Goal: Information Seeking & Learning: Check status

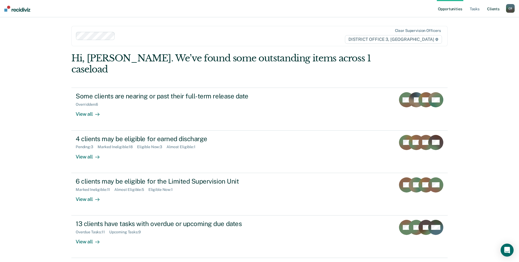
click at [493, 11] on link "Client s" at bounding box center [493, 8] width 15 height 17
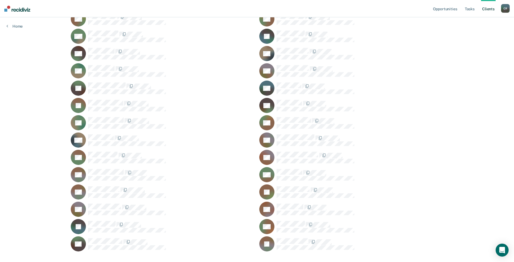
scroll to position [451, 0]
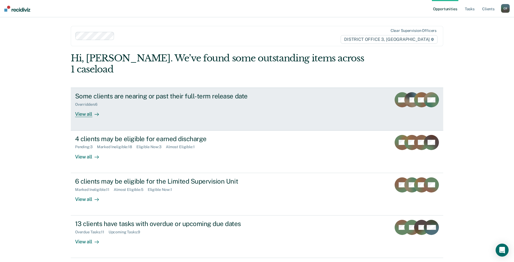
click at [88, 107] on div "View all" at bounding box center [90, 112] width 30 height 11
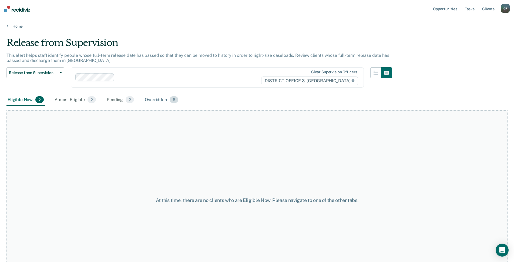
click at [154, 101] on div "Overridden 6" at bounding box center [162, 100] width 36 height 12
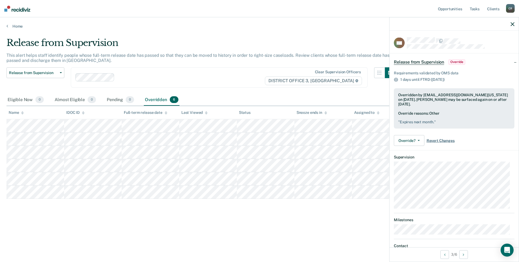
click at [438, 141] on span "Revert Changes" at bounding box center [441, 140] width 28 height 5
click at [430, 138] on span "Revert Changes" at bounding box center [441, 140] width 28 height 5
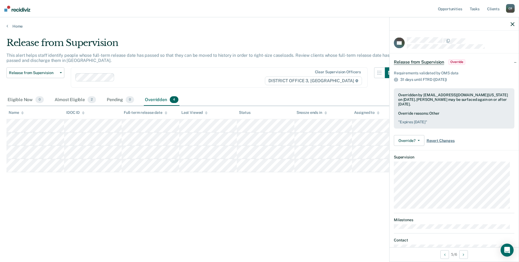
click at [439, 140] on span "Revert Changes" at bounding box center [441, 140] width 28 height 5
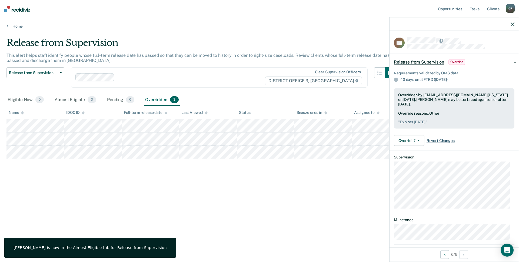
click at [444, 139] on span "Revert Changes" at bounding box center [441, 140] width 28 height 5
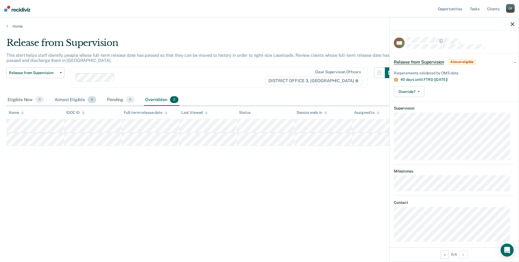
click at [73, 99] on div "Almost Eligible 4" at bounding box center [76, 100] width 44 height 12
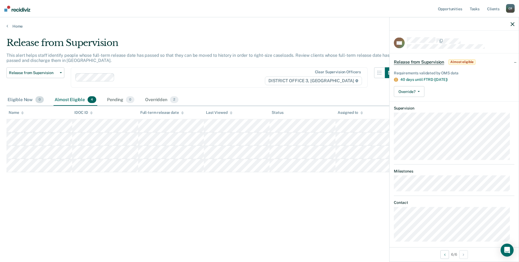
click at [25, 102] on div "Eligible Now 0" at bounding box center [25, 100] width 38 height 12
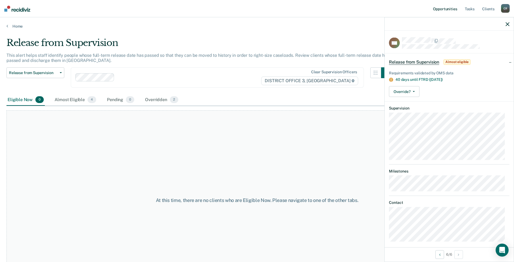
click at [448, 10] on link "Opportunities" at bounding box center [445, 8] width 26 height 17
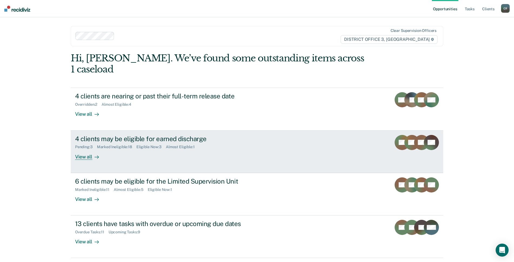
click at [269, 135] on div "4 clients may be eligible for earned discharge Pending : 3 Marked Ineligible : …" at bounding box center [176, 147] width 203 height 25
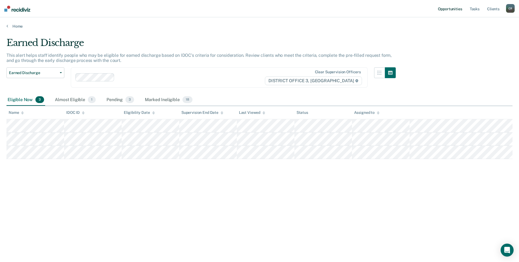
click at [450, 10] on link "Opportunities" at bounding box center [450, 8] width 26 height 17
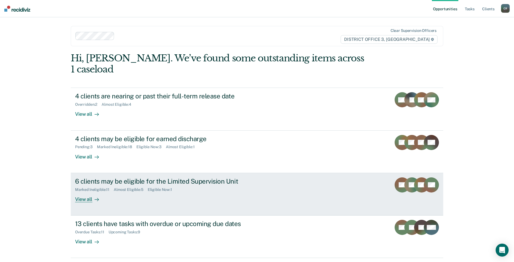
click at [279, 180] on link "6 clients may be eligible for the Limited Supervision Unit Marked Ineligible : …" at bounding box center [257, 194] width 373 height 42
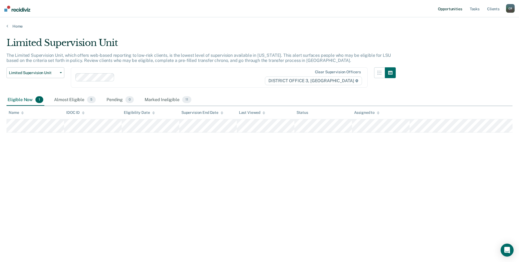
click at [448, 12] on link "Opportunities" at bounding box center [450, 8] width 26 height 17
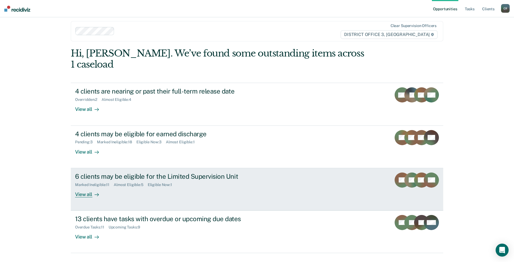
scroll to position [6, 0]
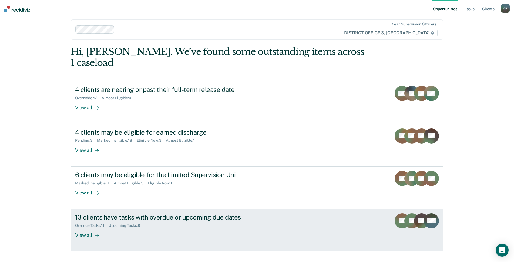
click at [249, 221] on div "Overdue Tasks : 11 Upcoming Tasks : 9" at bounding box center [170, 224] width 190 height 7
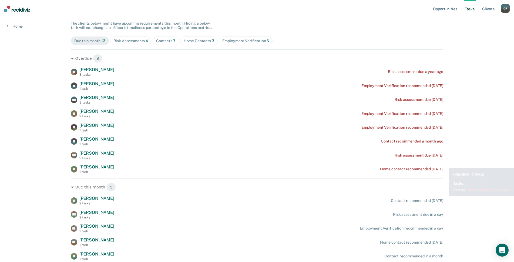
scroll to position [68, 0]
